Goal: Information Seeking & Learning: Learn about a topic

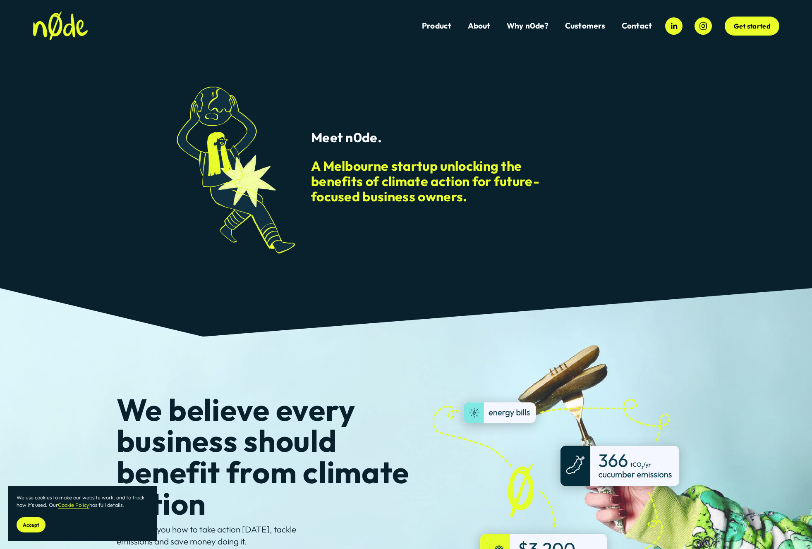
click at [0, 0] on span "AW Maritime" at bounding box center [0, 0] width 0 height 0
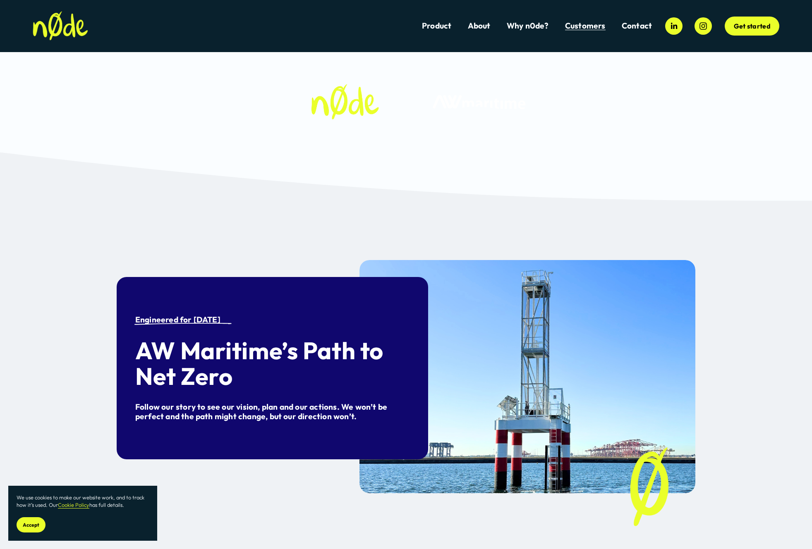
click at [0, 0] on span "Dillicious Case Study" at bounding box center [0, 0] width 0 height 0
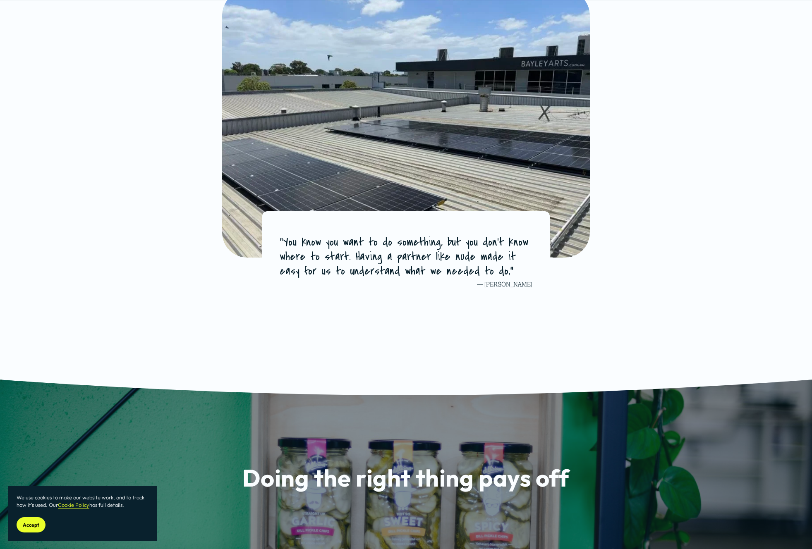
scroll to position [4888, 0]
